Goal: Task Accomplishment & Management: Manage account settings

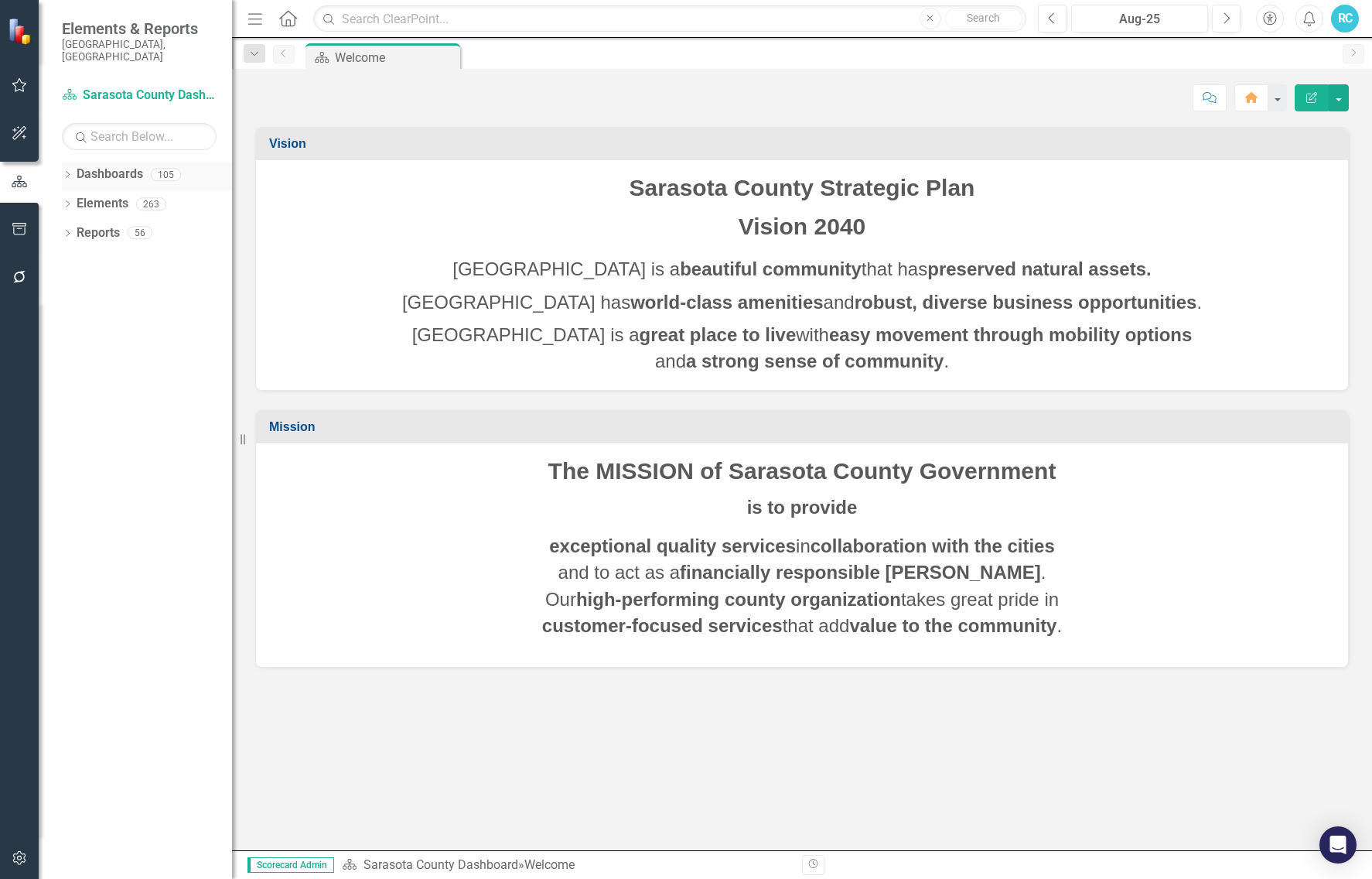
click at [72, 172] on icon "Dropdown" at bounding box center [68, 175] width 11 height 8
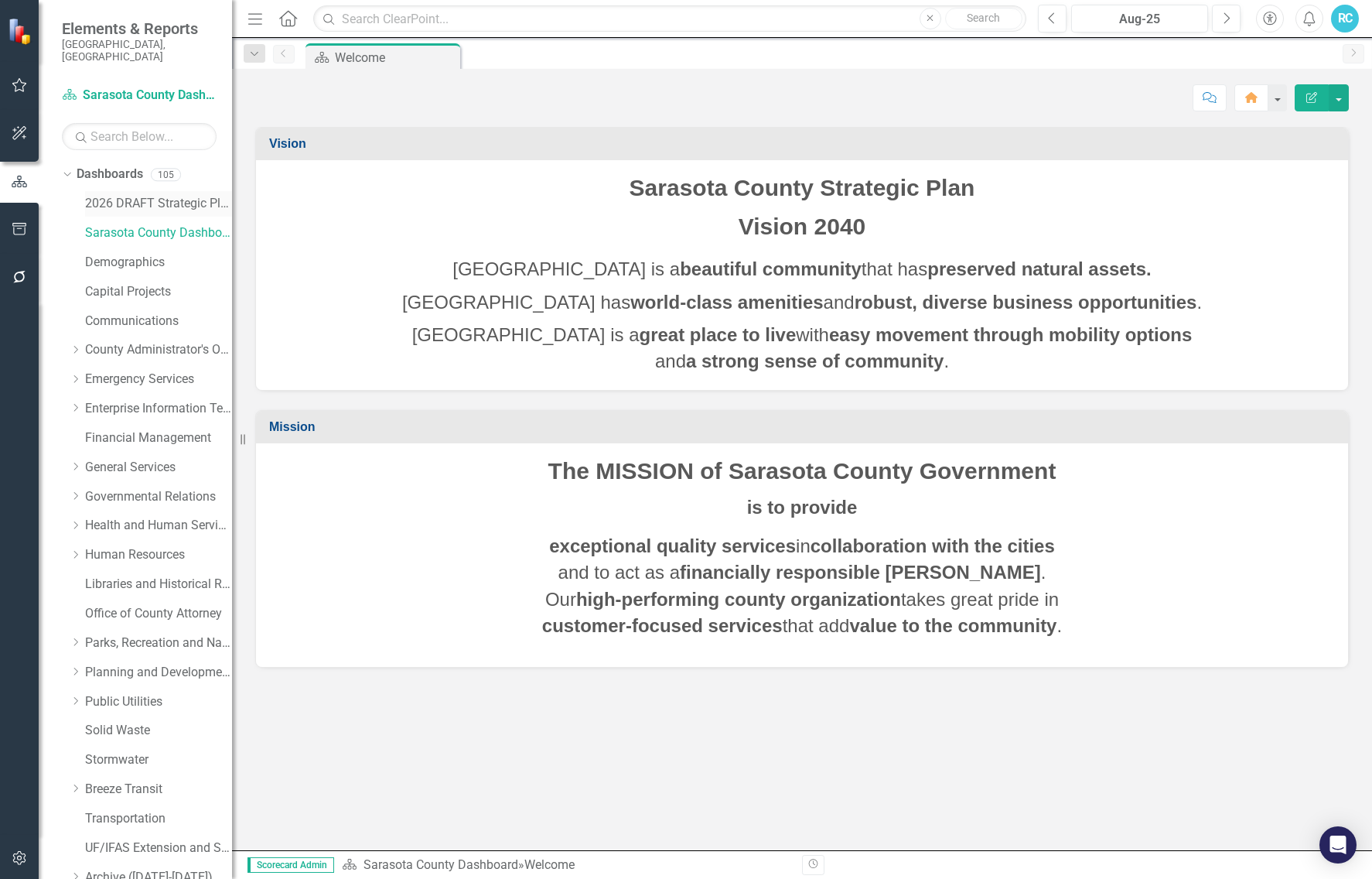
click at [96, 195] on link "2026 DRAFT Strategic Plan" at bounding box center [159, 203] width 147 height 18
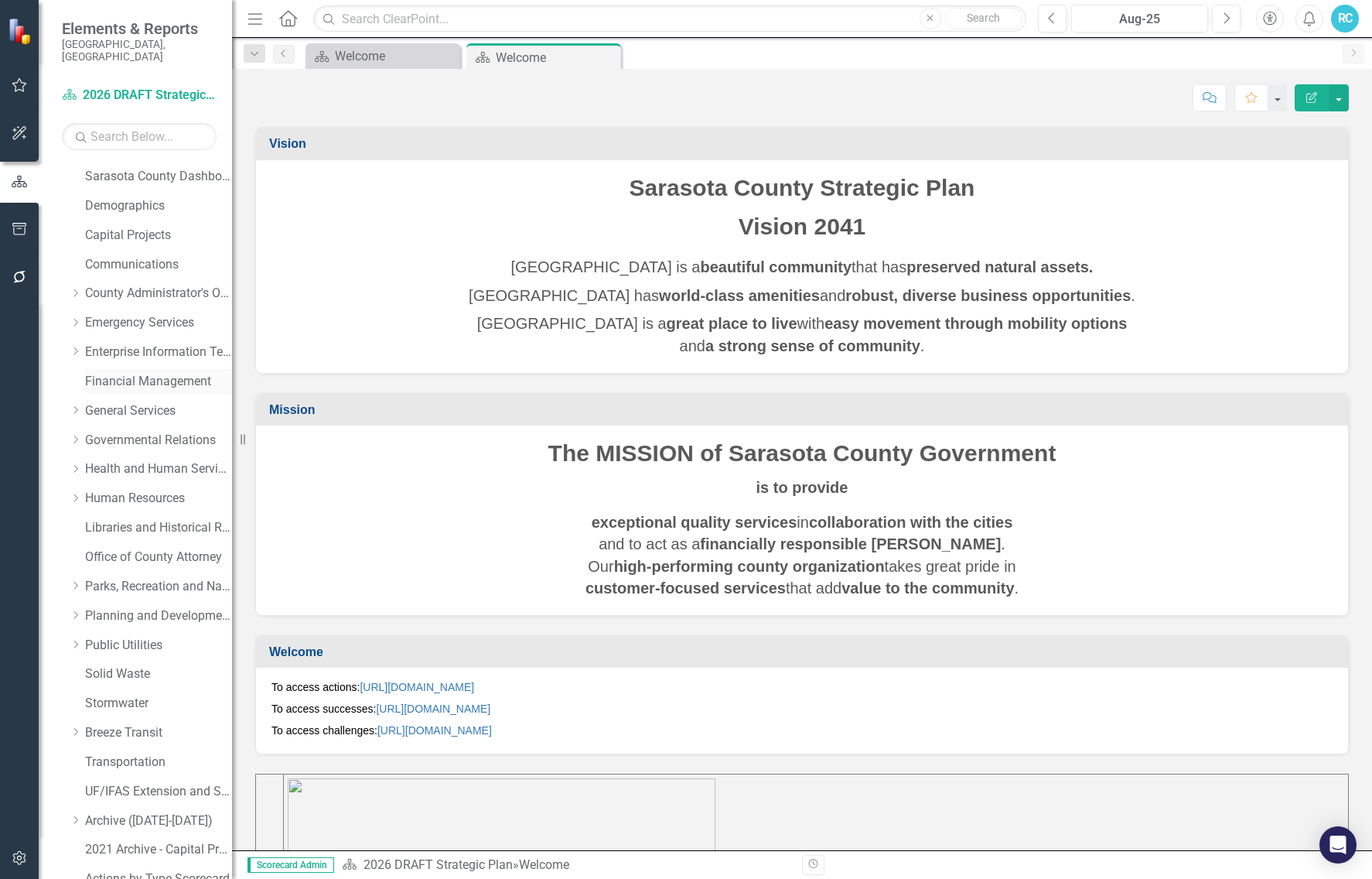
scroll to position [120, 0]
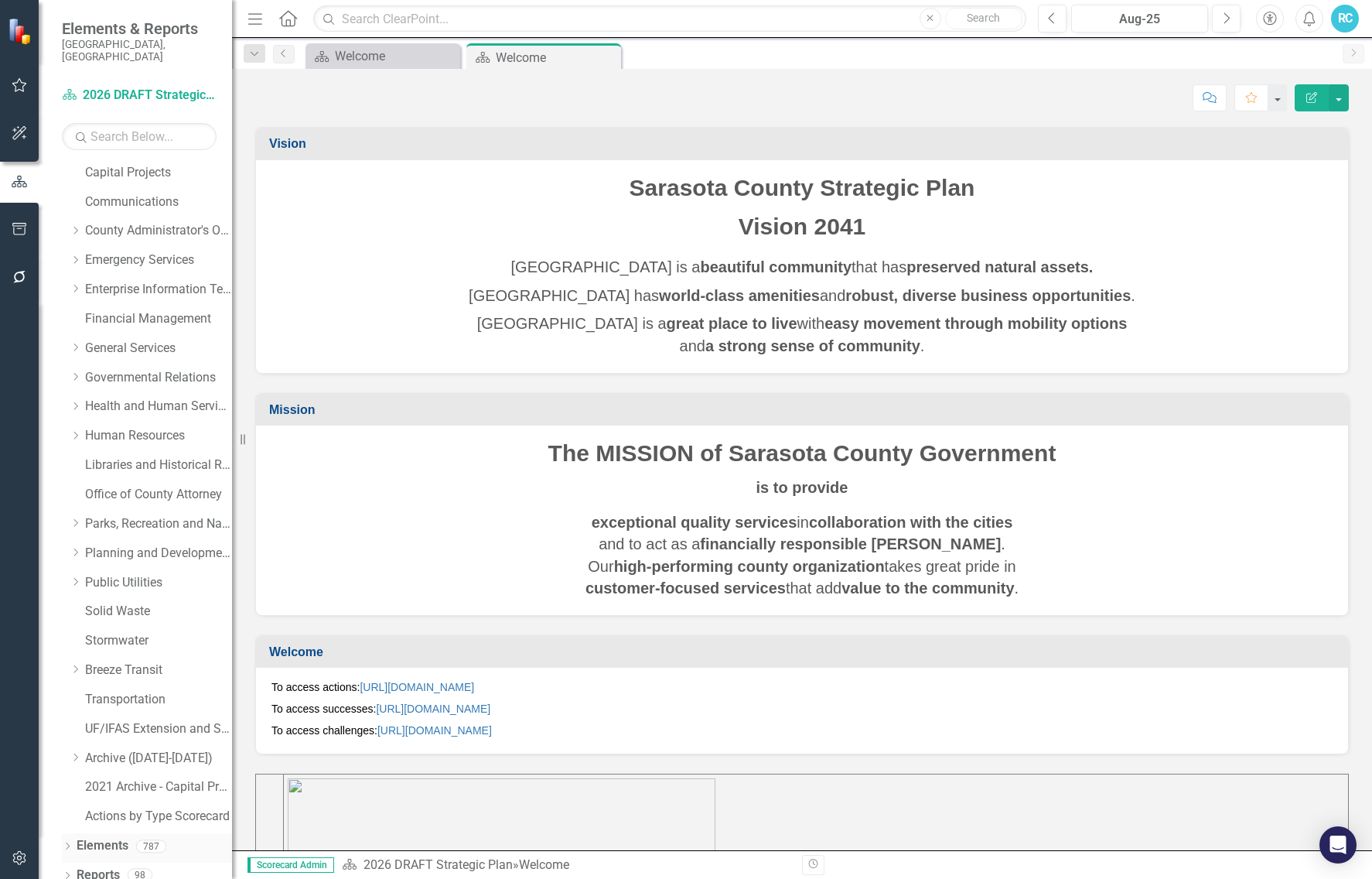
click at [70, 463] on icon "Dropdown" at bounding box center [68, 847] width 11 height 8
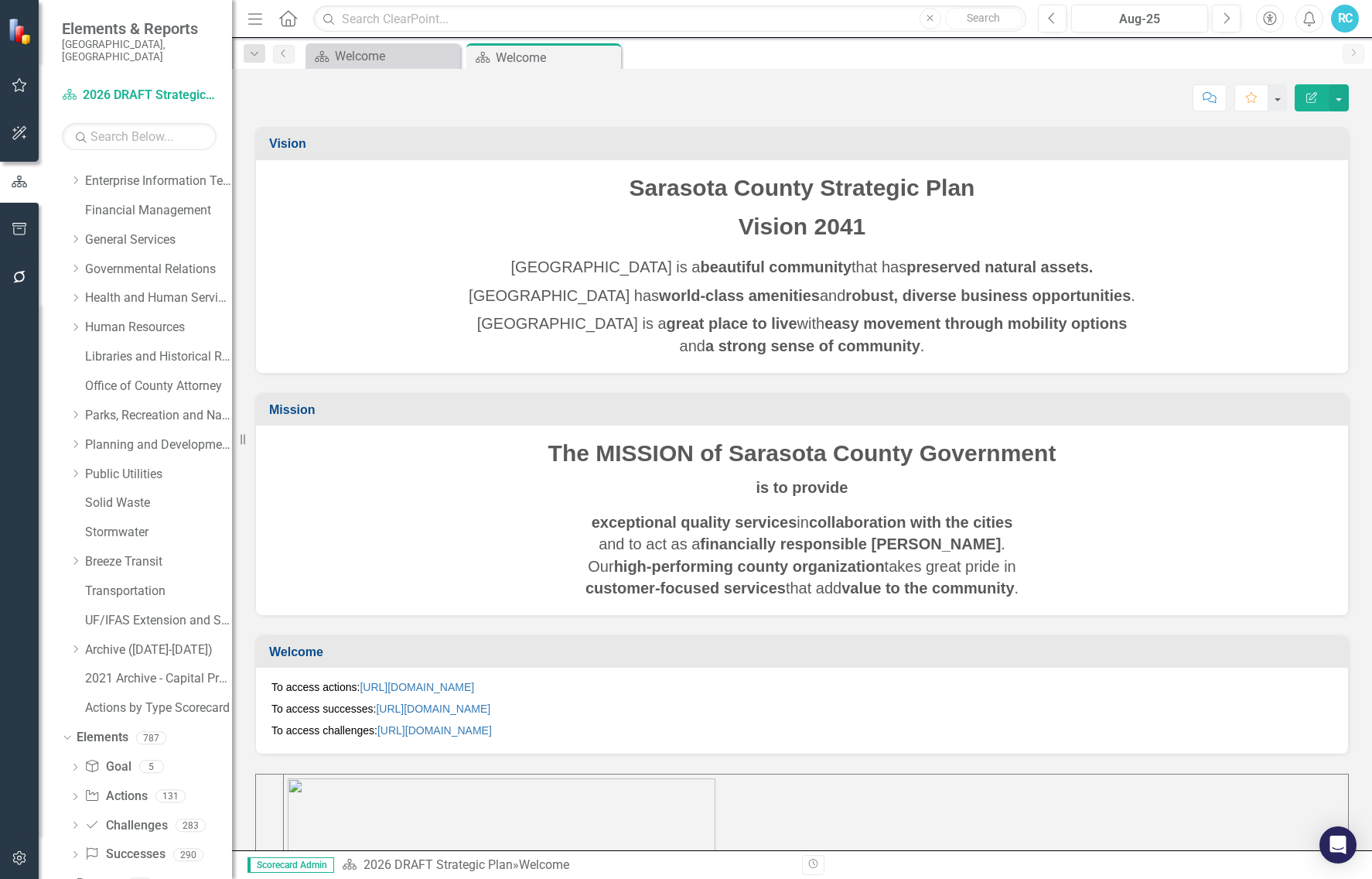
scroll to position [236, 0]
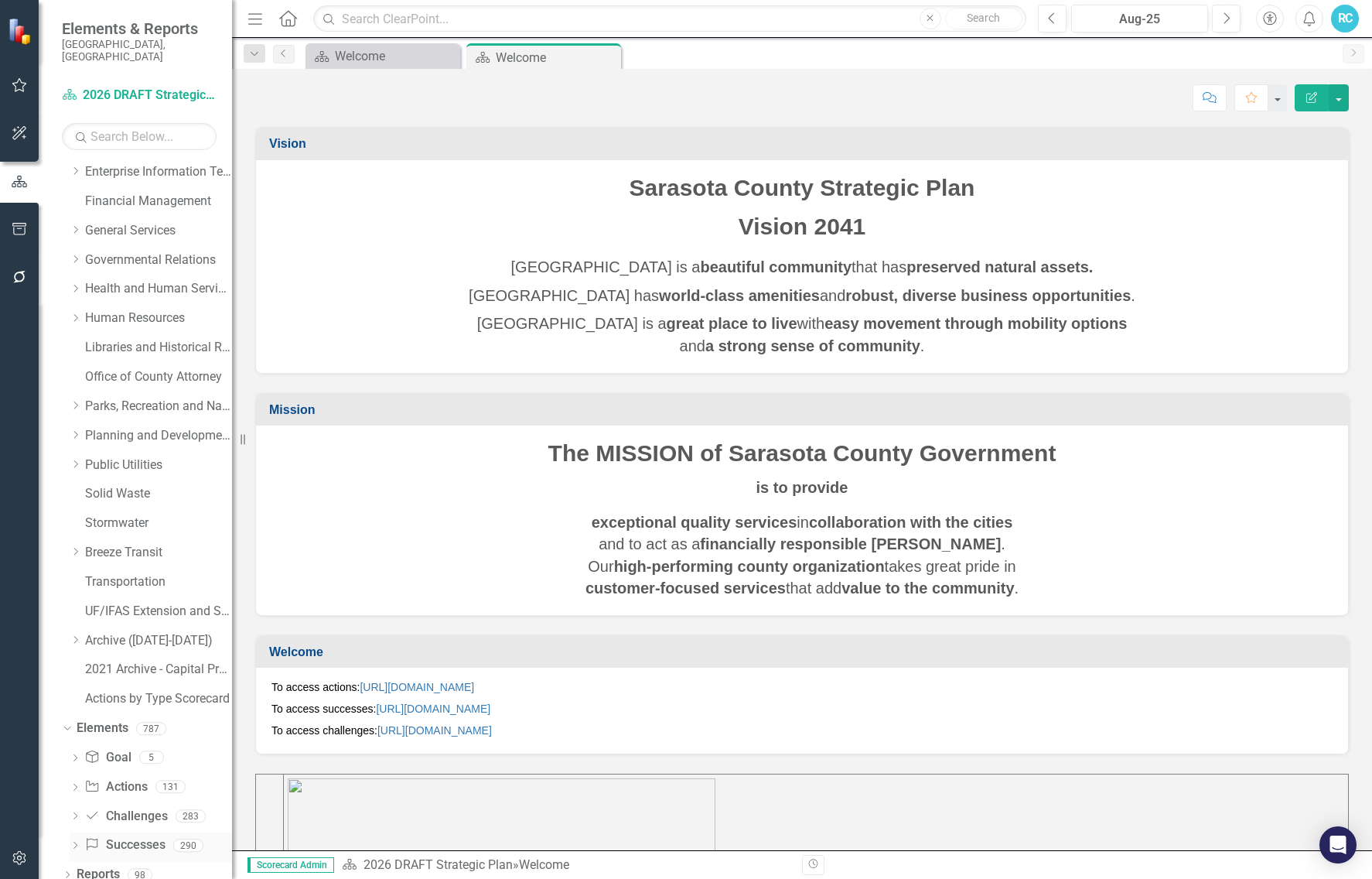
click at [72, 463] on icon "Dropdown" at bounding box center [75, 847] width 11 height 8
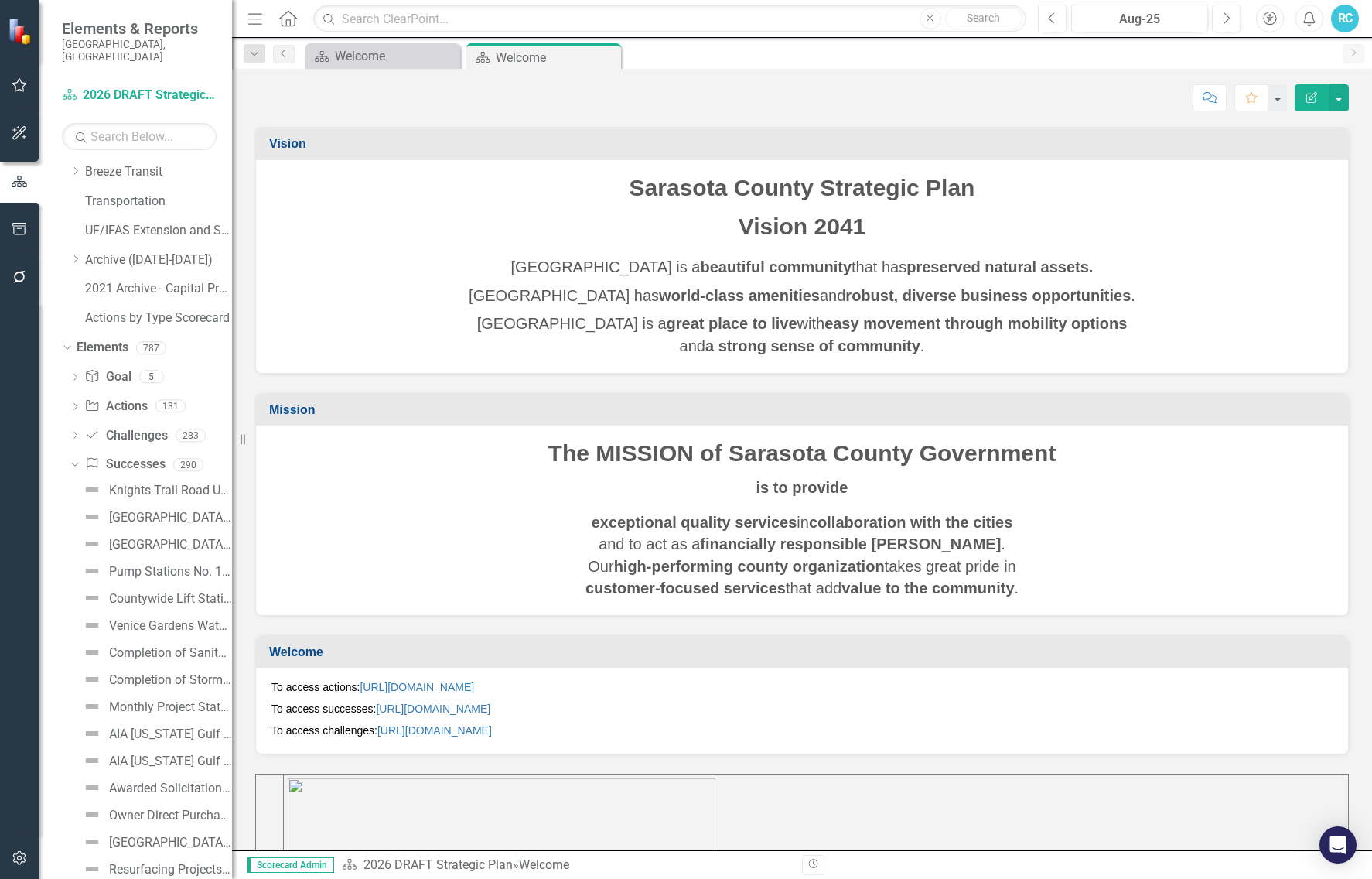
scroll to position [589, 0]
click at [76, 463] on icon "Dropdown" at bounding box center [72, 493] width 8 height 11
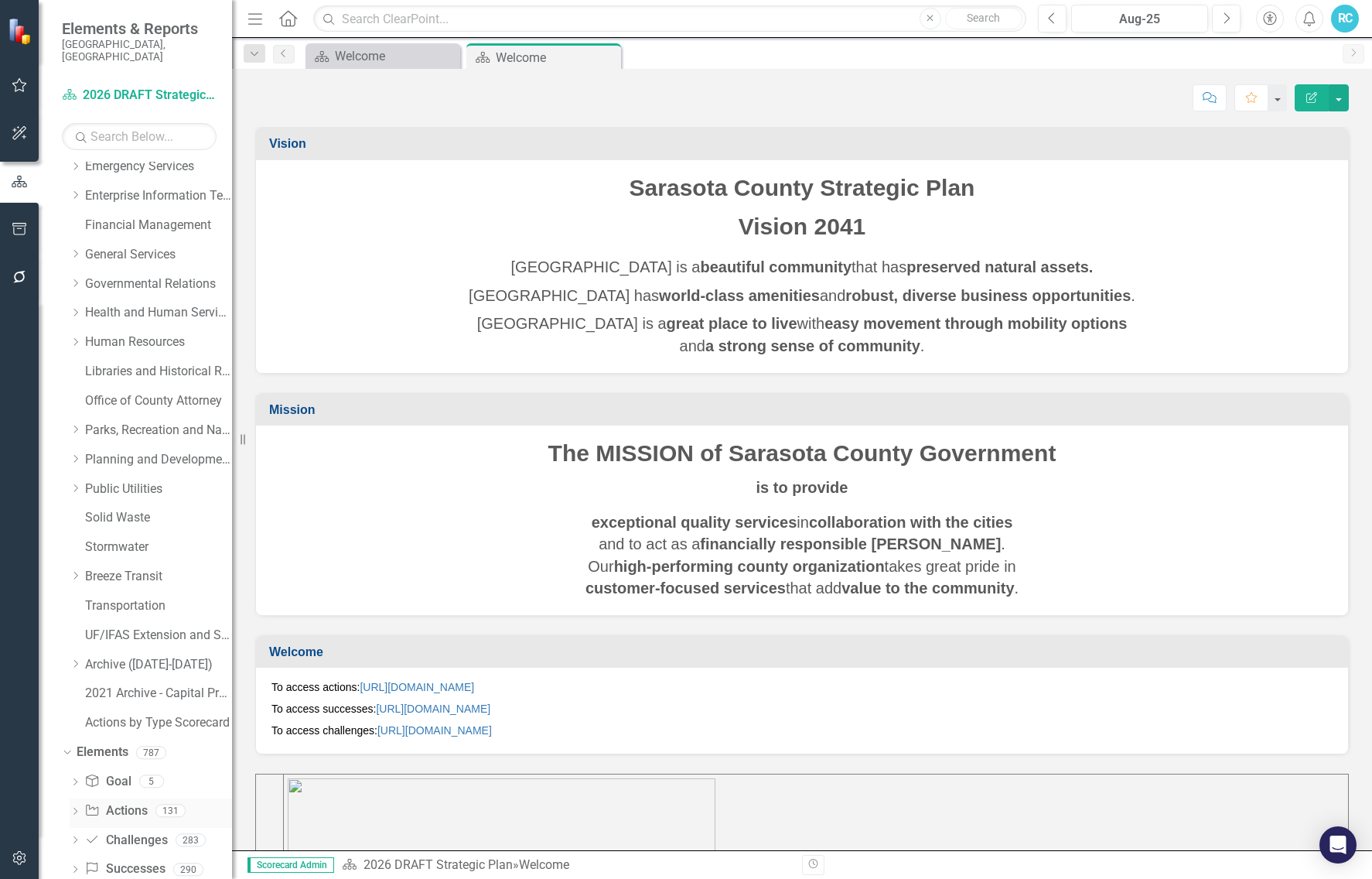
scroll to position [236, 0]
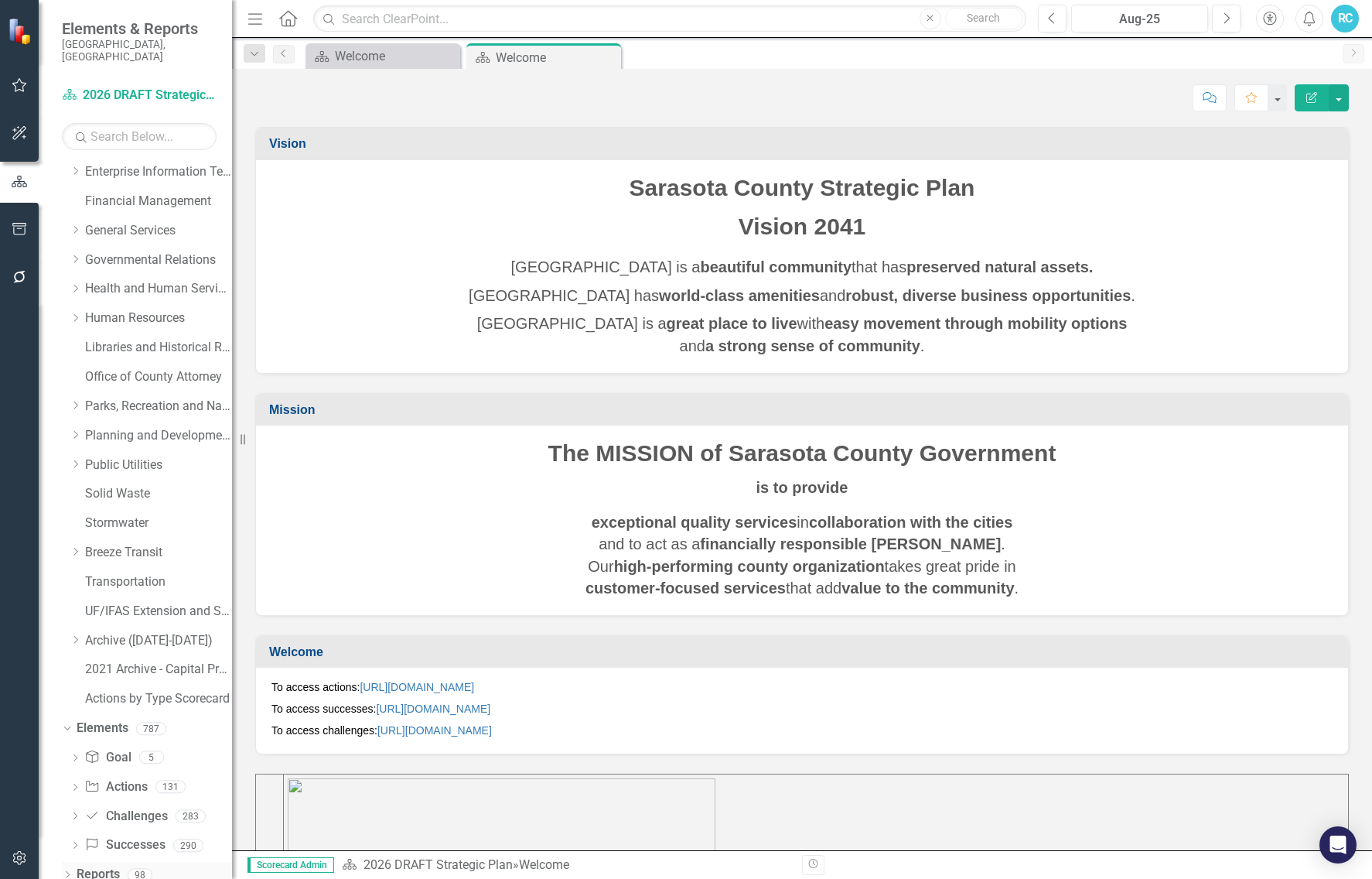
click at [63, 463] on icon "Dropdown" at bounding box center [68, 876] width 11 height 8
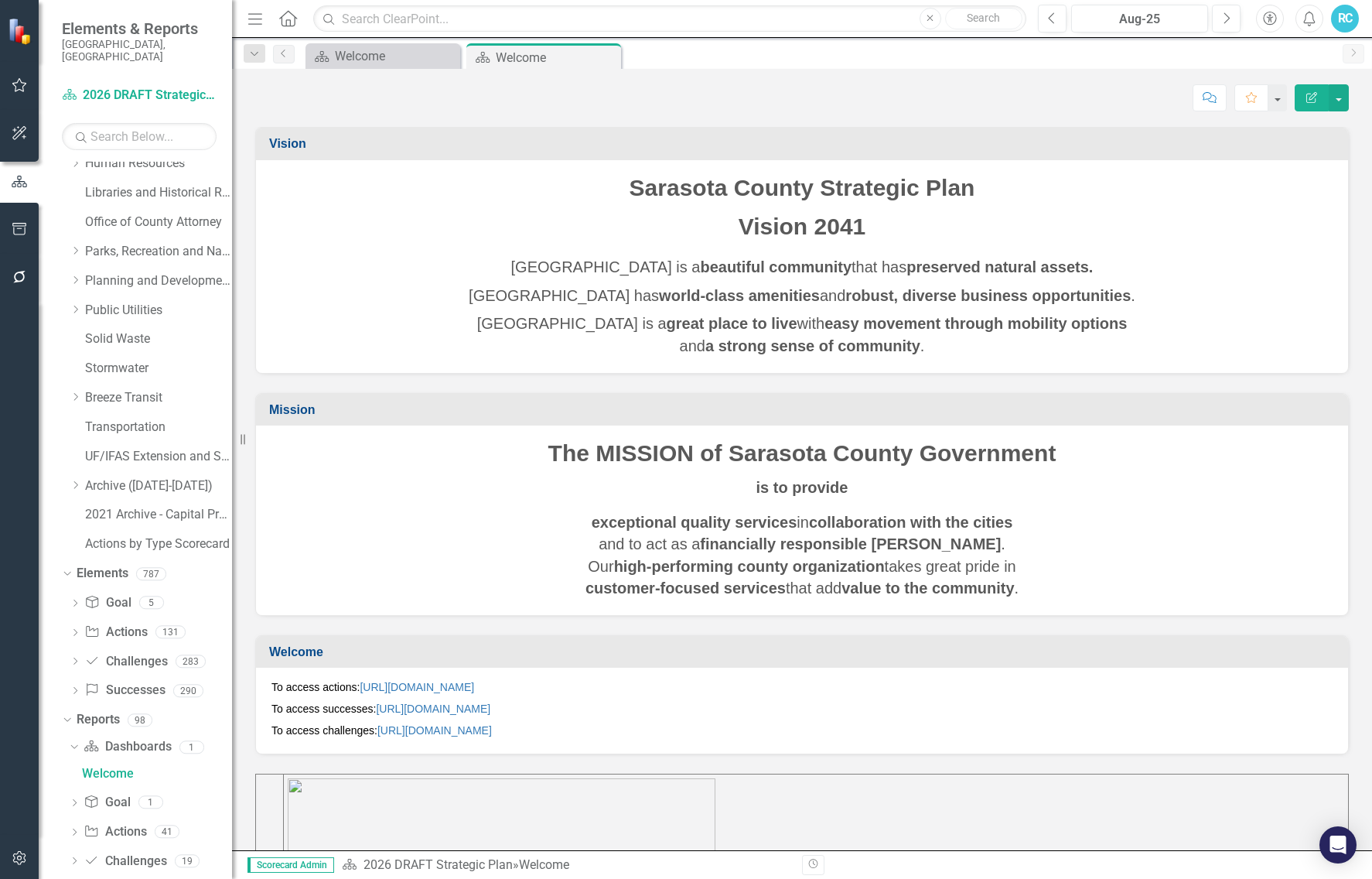
scroll to position [430, 0]
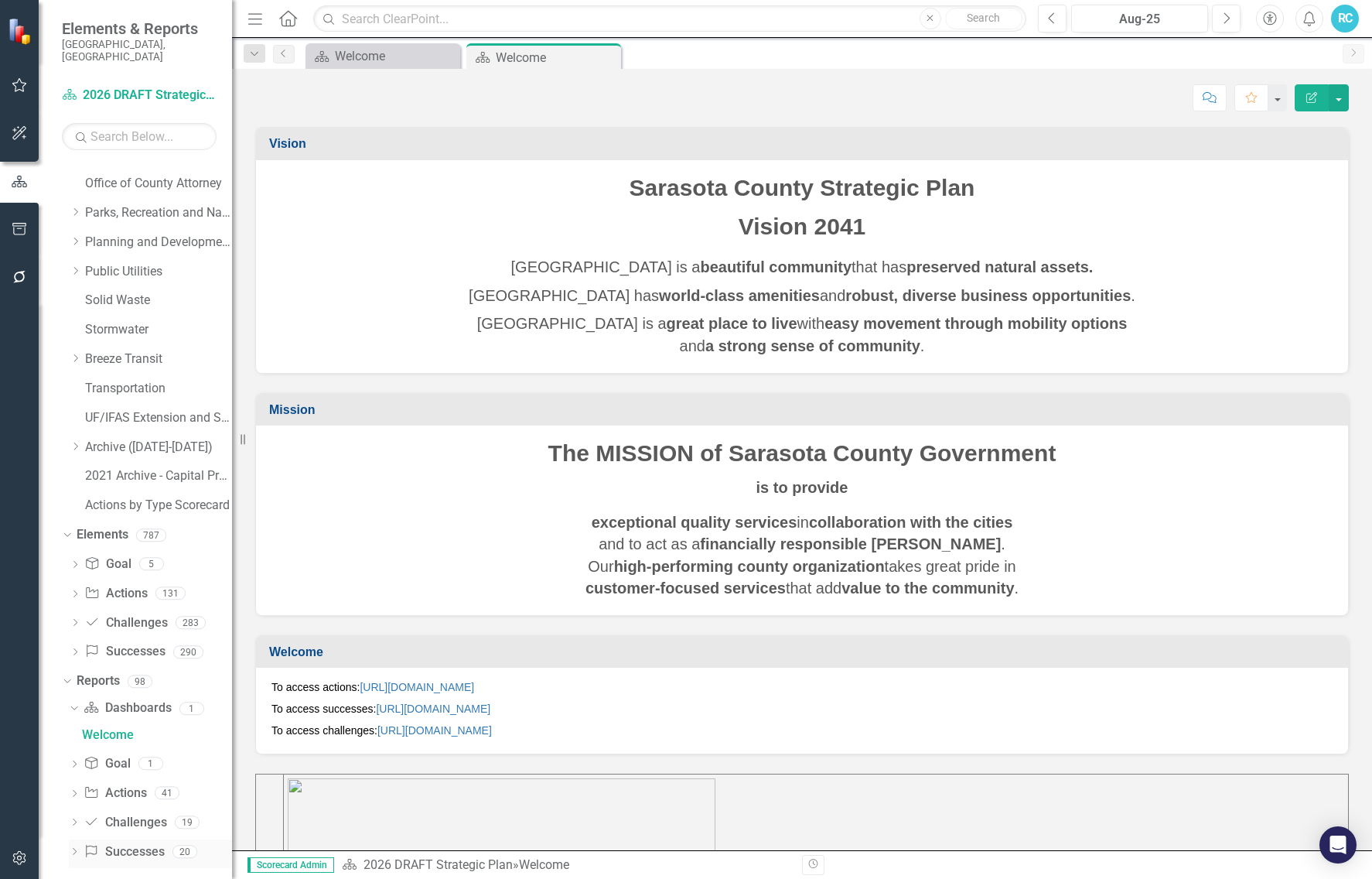
click at [74, 463] on icon "Dropdown" at bounding box center [74, 853] width 11 height 8
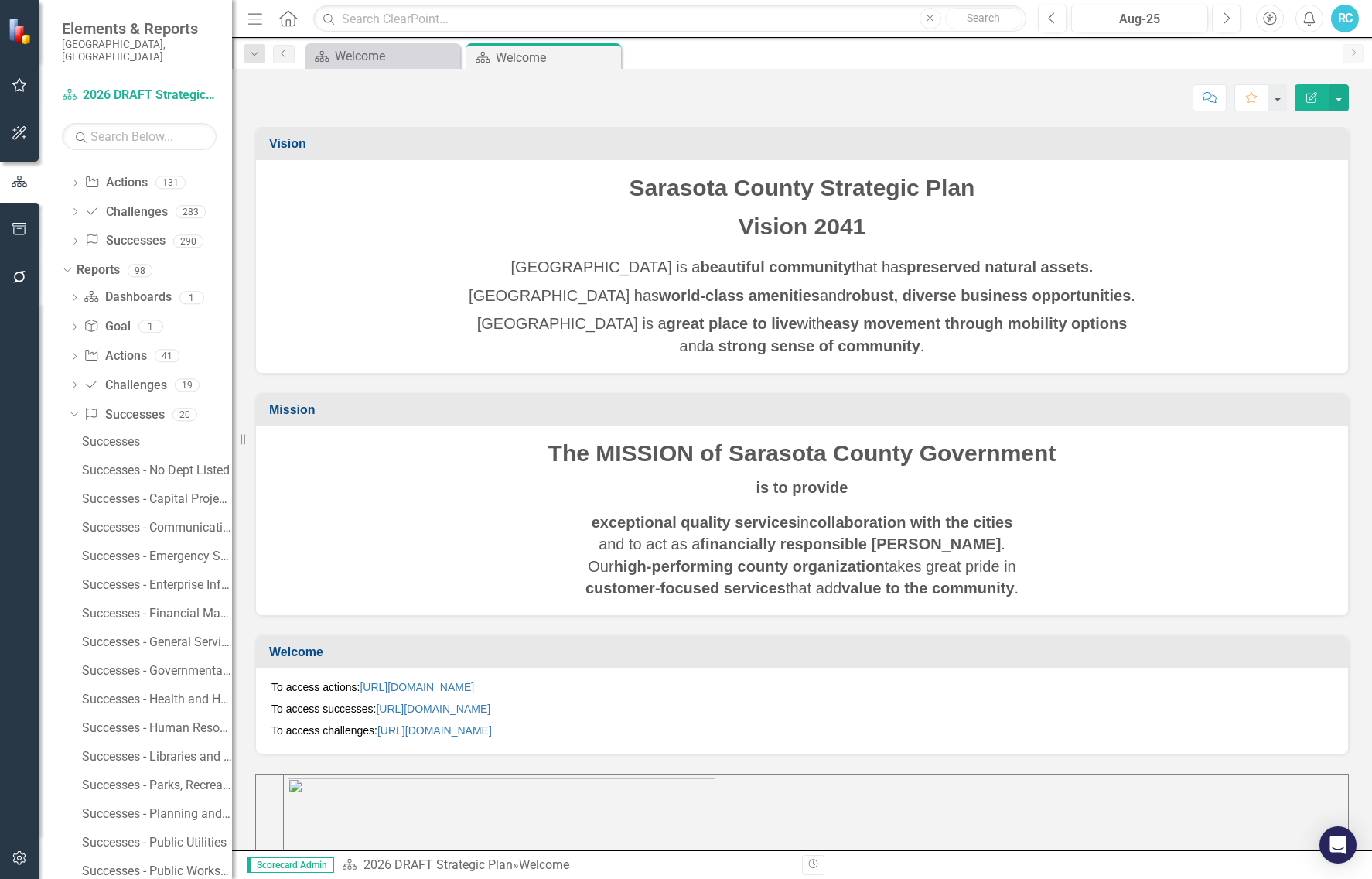
scroll to position [860, 0]
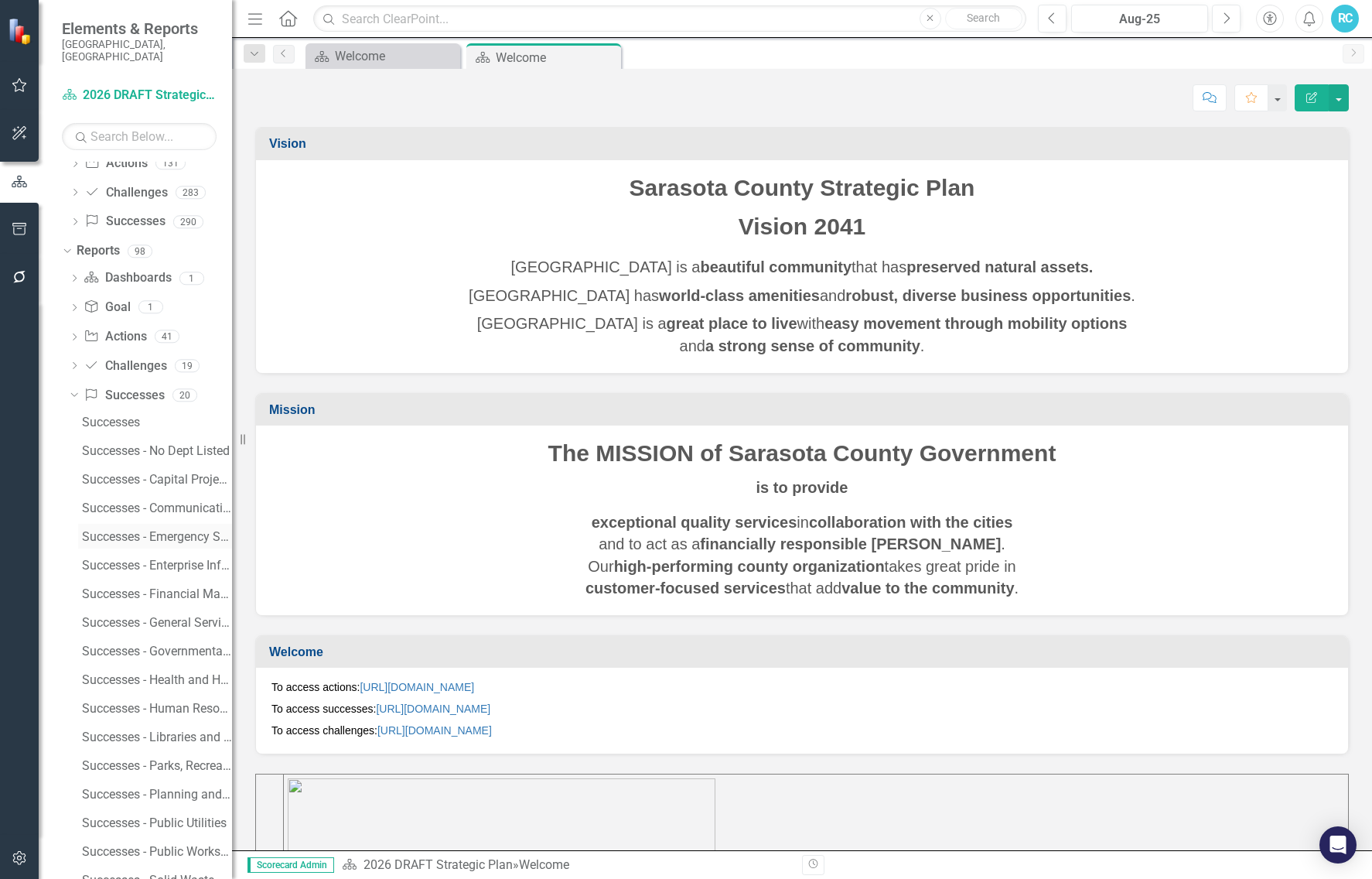
click at [133, 463] on div "Successes - Emergency Services" at bounding box center [157, 537] width 150 height 14
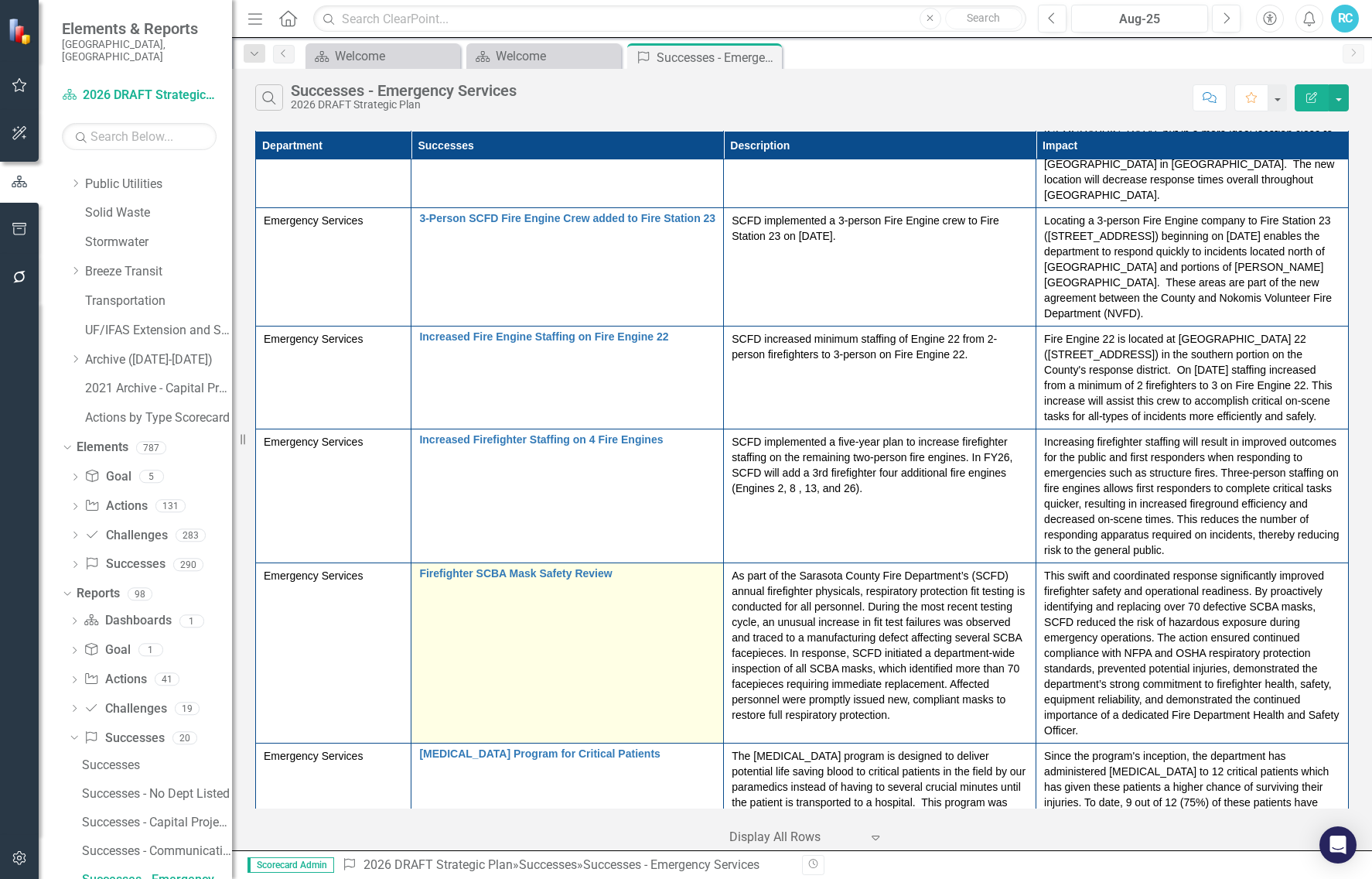
scroll to position [3173, 0]
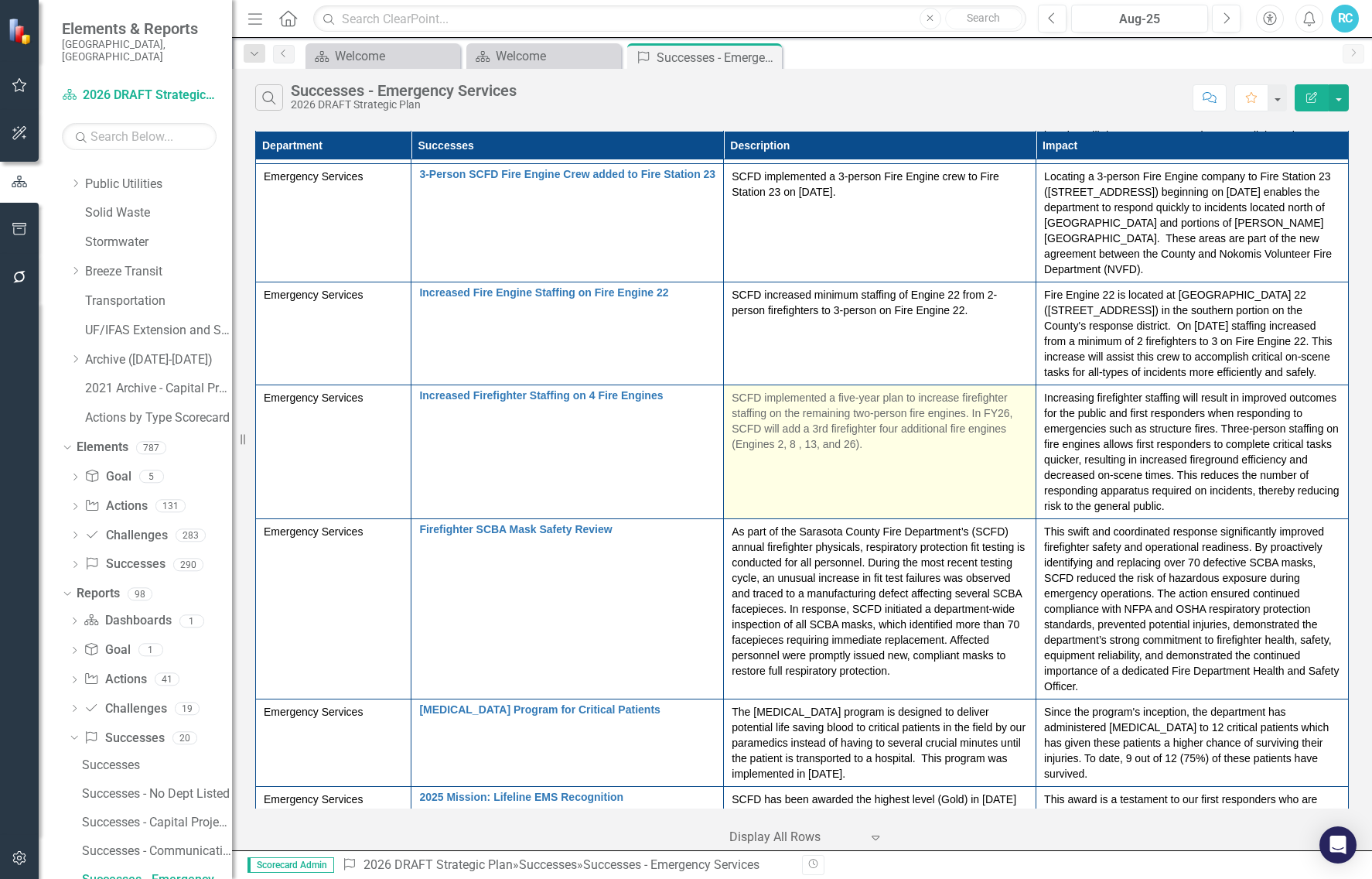
click at [972, 390] on p "SCFD implemented a five-year plan to increase firefighter staffing on the remai…" at bounding box center [880, 421] width 297 height 62
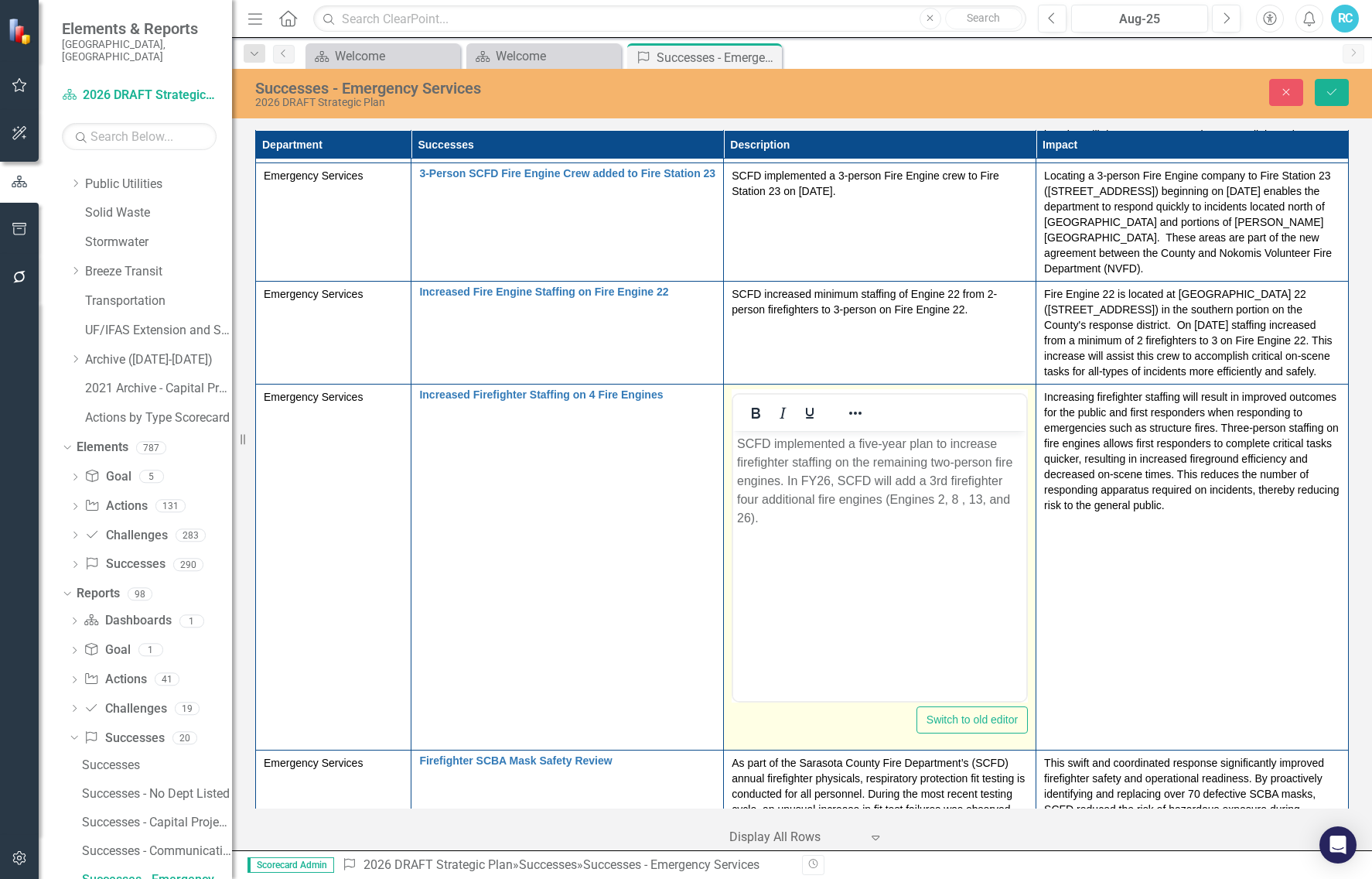
scroll to position [0, 0]
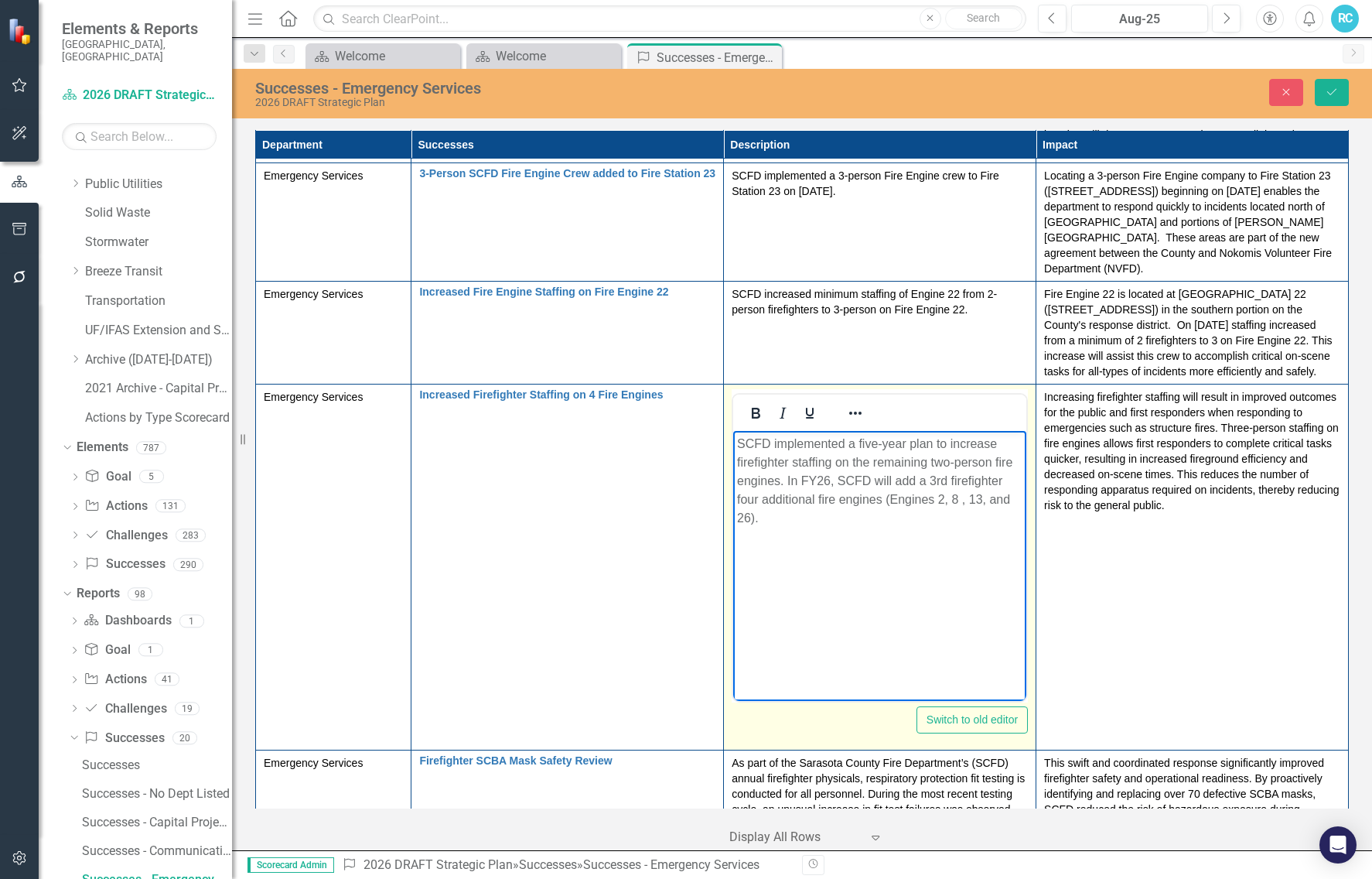
click at [788, 463] on p "SCFD implemented a five-year plan to increase firefighter staffing on the remai…" at bounding box center [880, 481] width 286 height 93
click at [975, 463] on p "SCFD implemented a five-year plan to increase firefighter staffing on the remai…" at bounding box center [880, 481] width 286 height 93
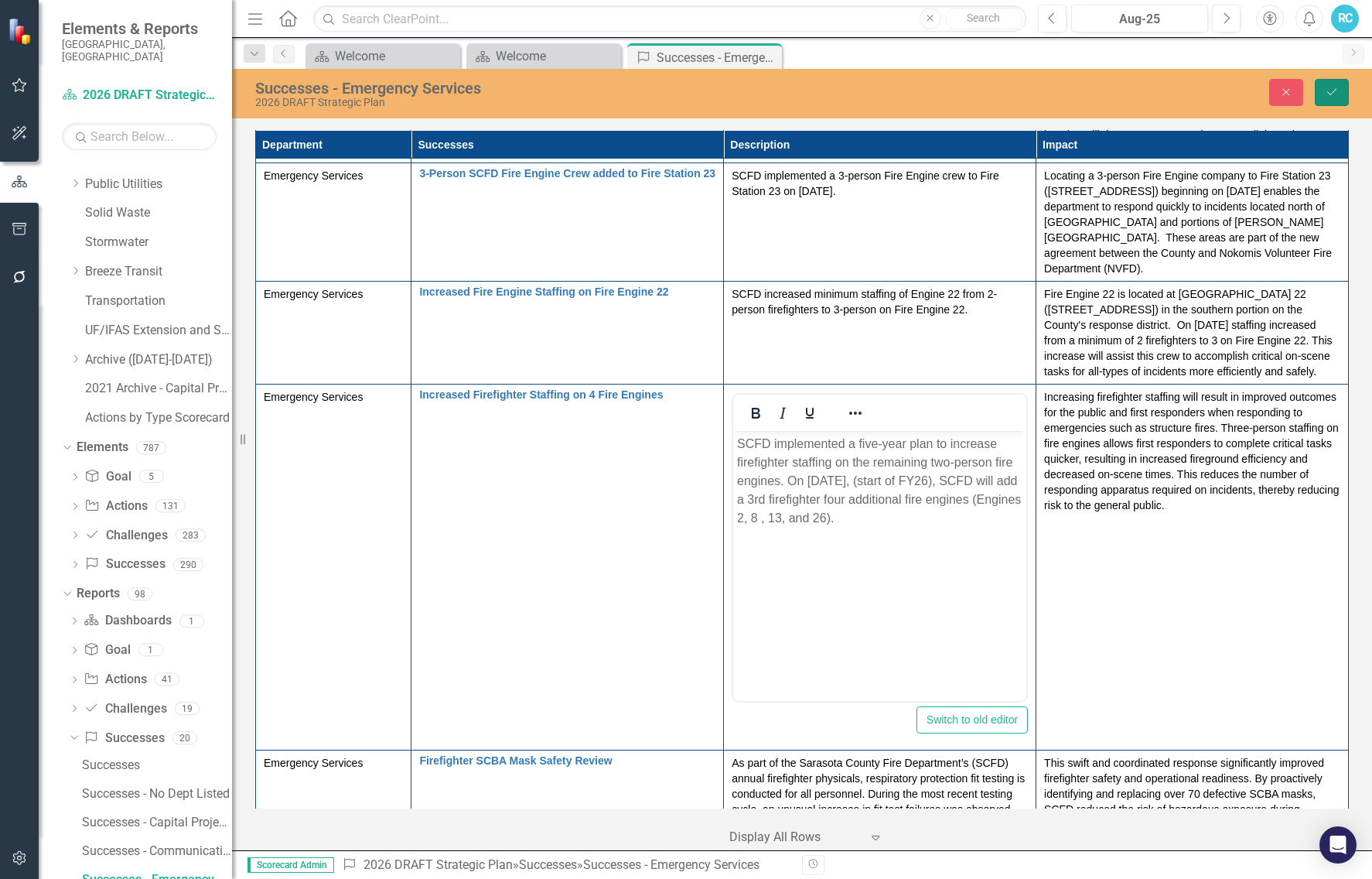
click at [977, 95] on button "Save" at bounding box center [1332, 92] width 34 height 27
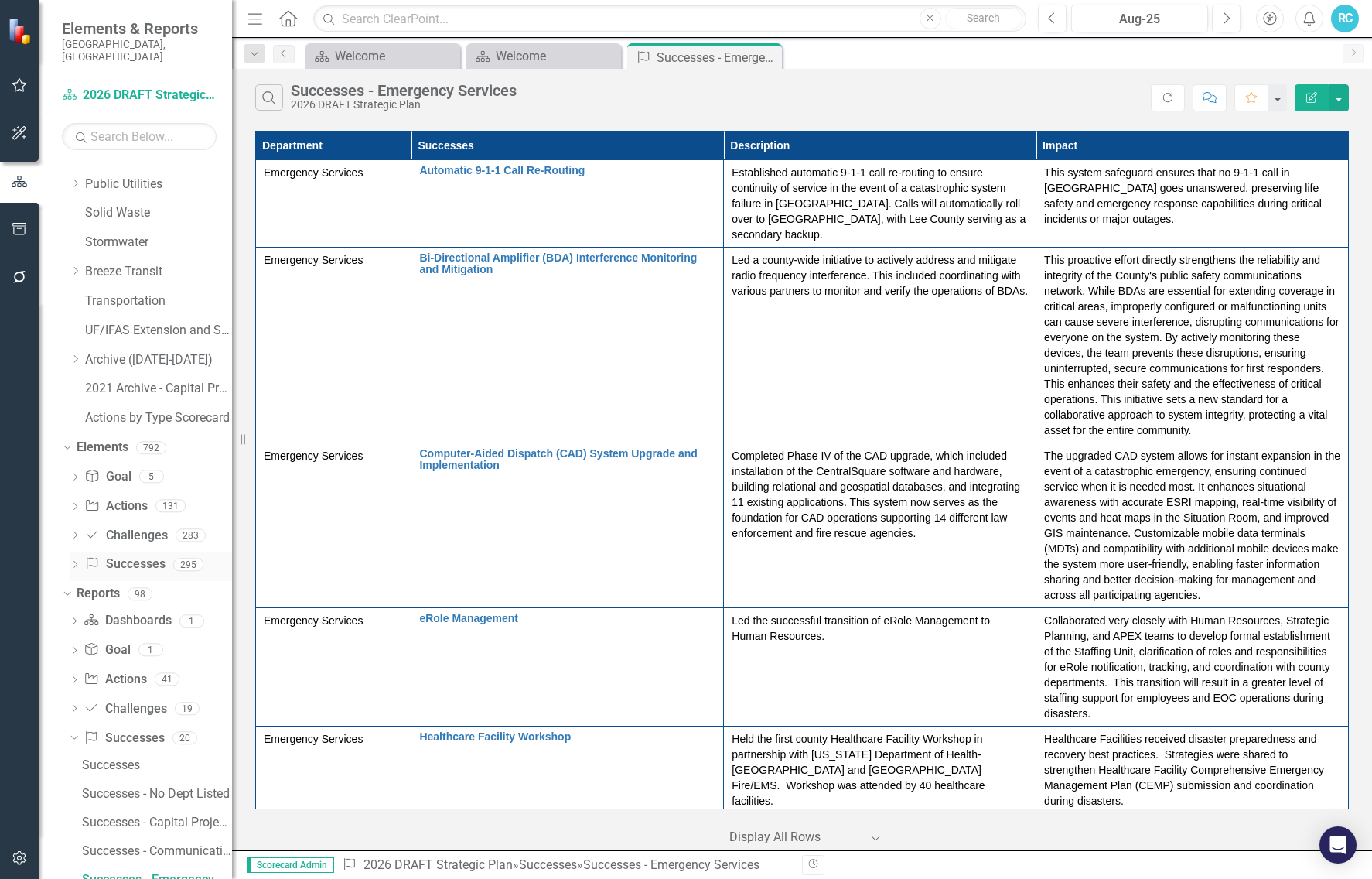
click at [72, 463] on icon "Dropdown" at bounding box center [75, 566] width 11 height 8
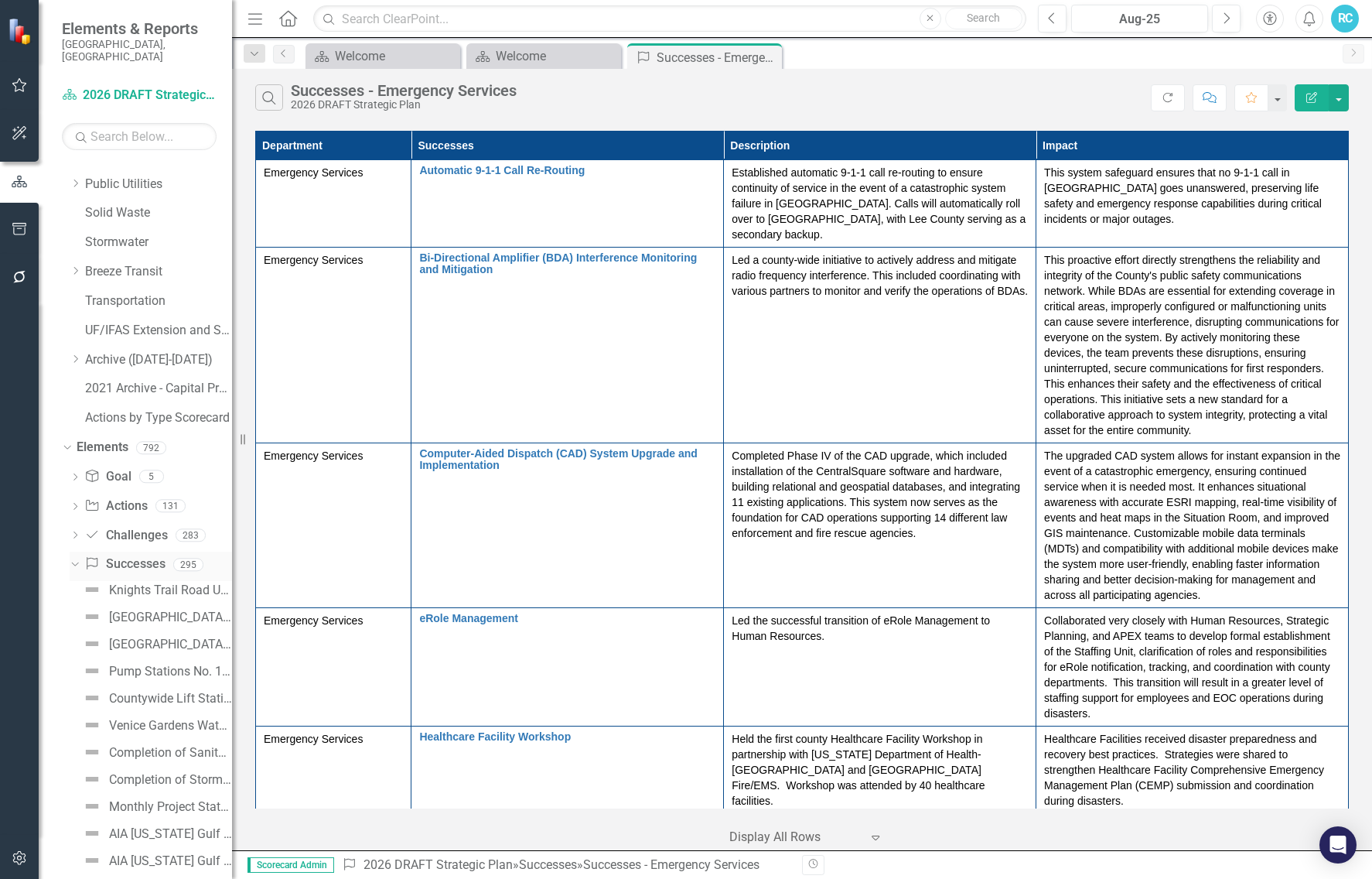
click at [73, 463] on icon "Dropdown" at bounding box center [72, 565] width 8 height 11
